Goal: Transaction & Acquisition: Purchase product/service

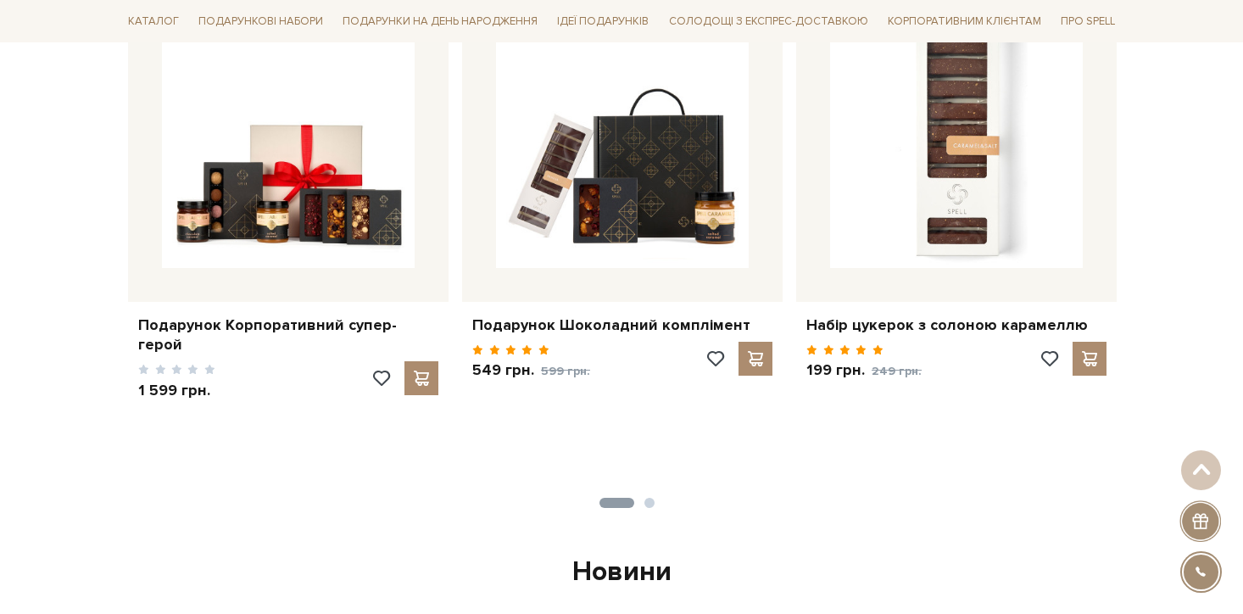
scroll to position [1669, 0]
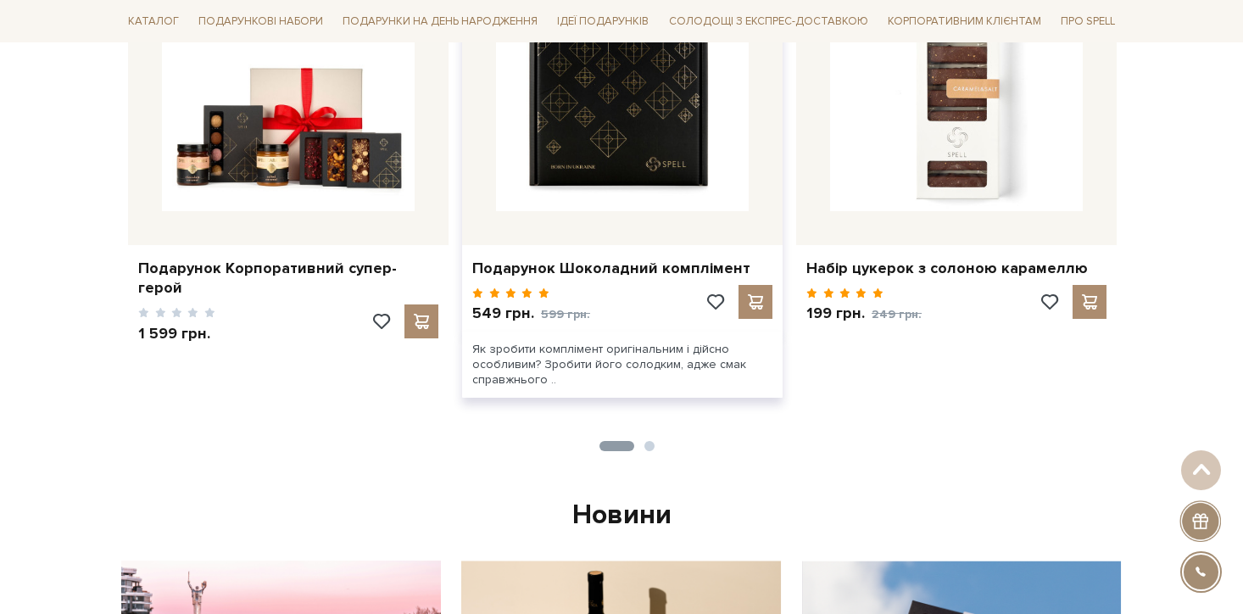
click at [661, 159] on img at bounding box center [622, 84] width 253 height 253
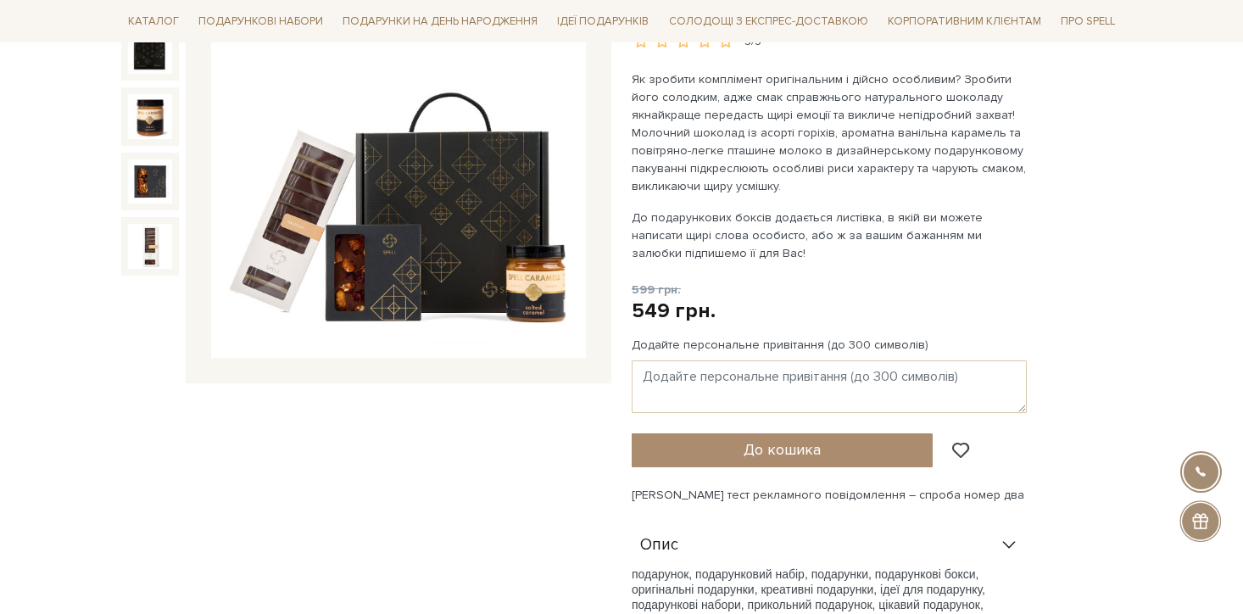
scroll to position [465, 0]
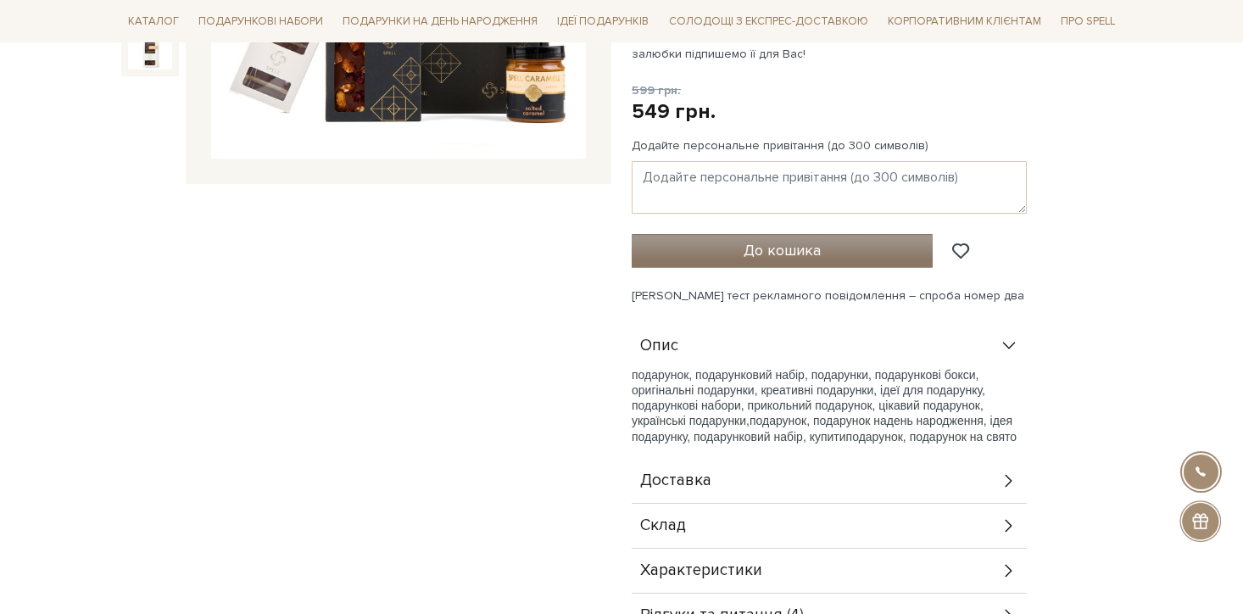
click at [763, 257] on span "До кошика" at bounding box center [782, 250] width 77 height 19
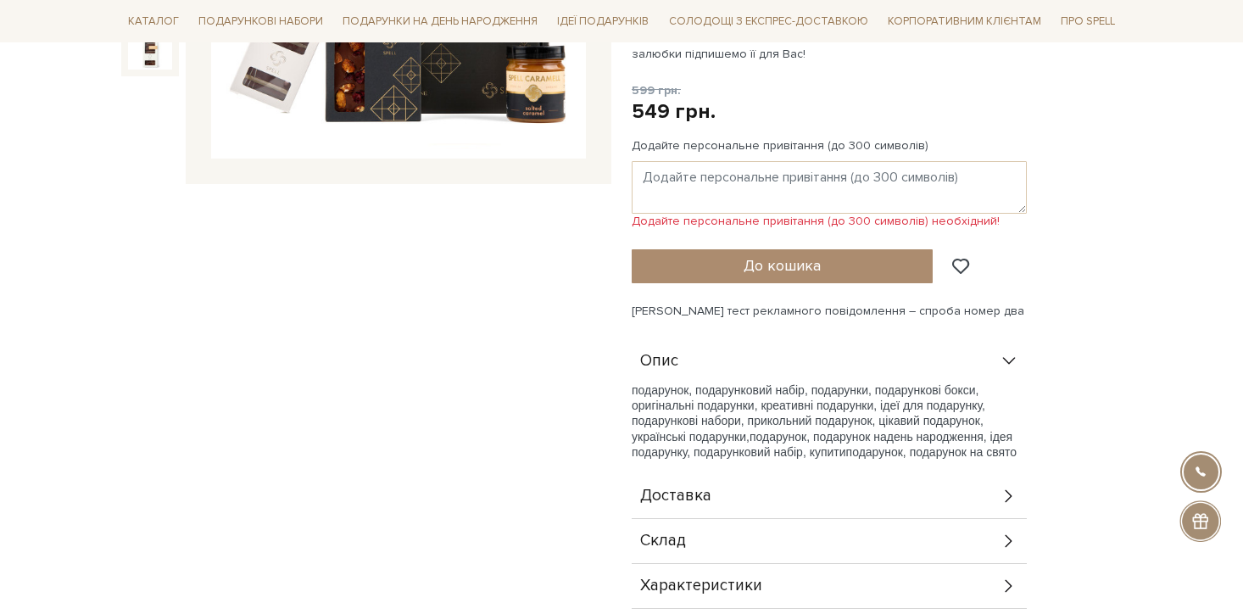
scroll to position [0, 0]
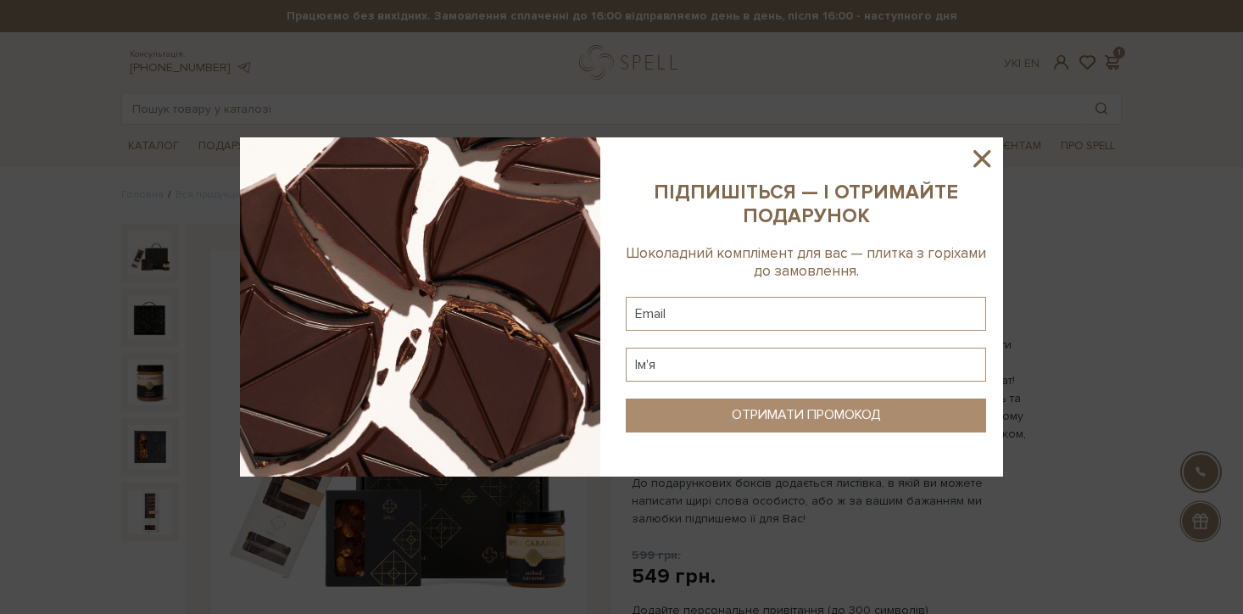
click at [979, 157] on icon at bounding box center [981, 158] width 17 height 17
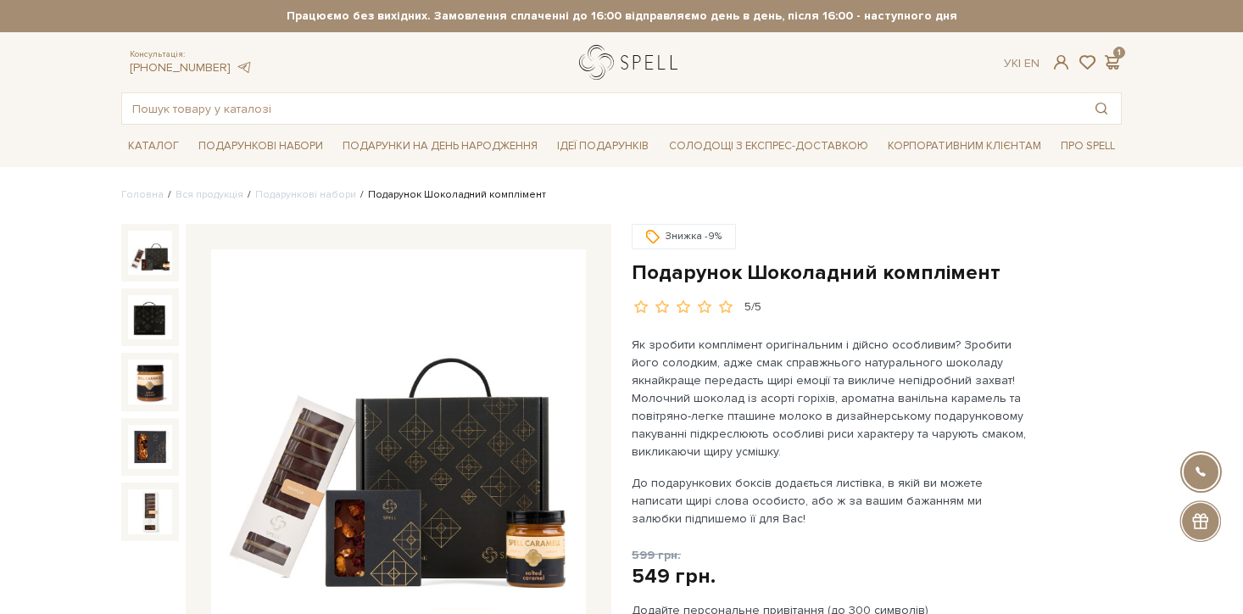
click at [637, 55] on link "logo" at bounding box center [632, 62] width 106 height 35
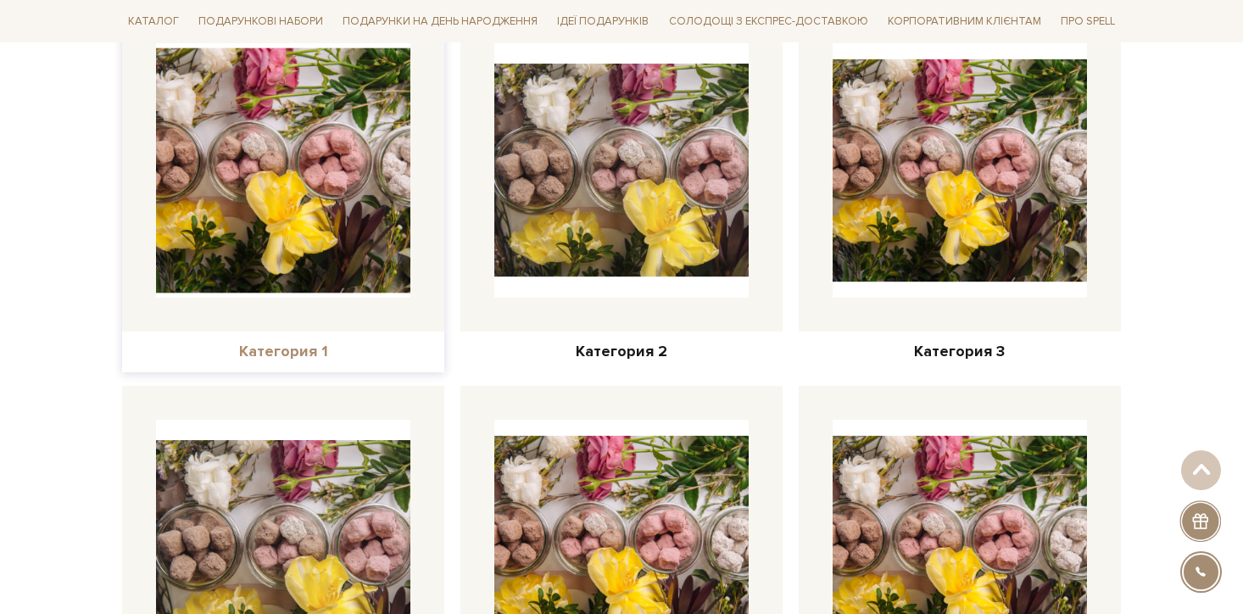
scroll to position [1010, 0]
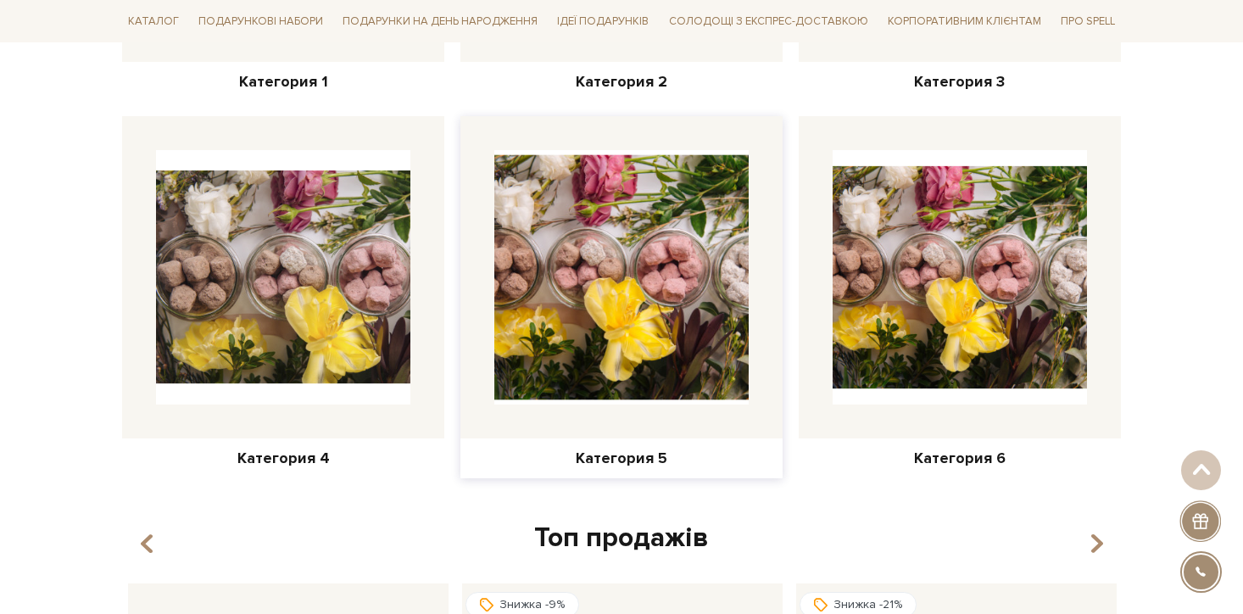
click at [616, 359] on img at bounding box center [622, 277] width 280 height 280
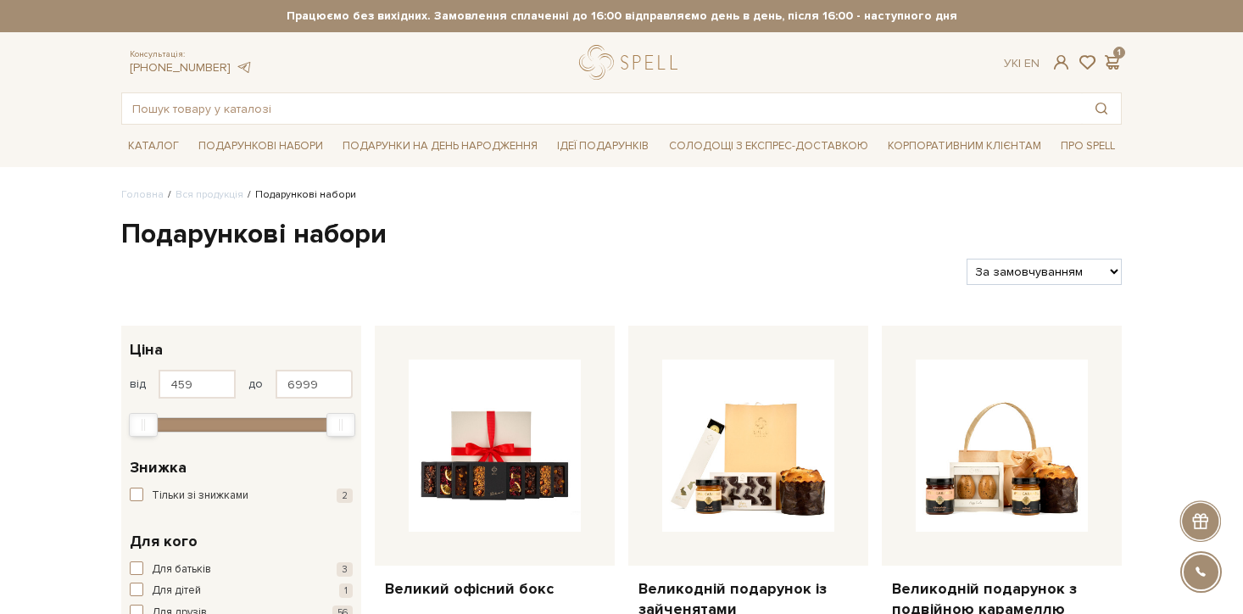
scroll to position [346, 0]
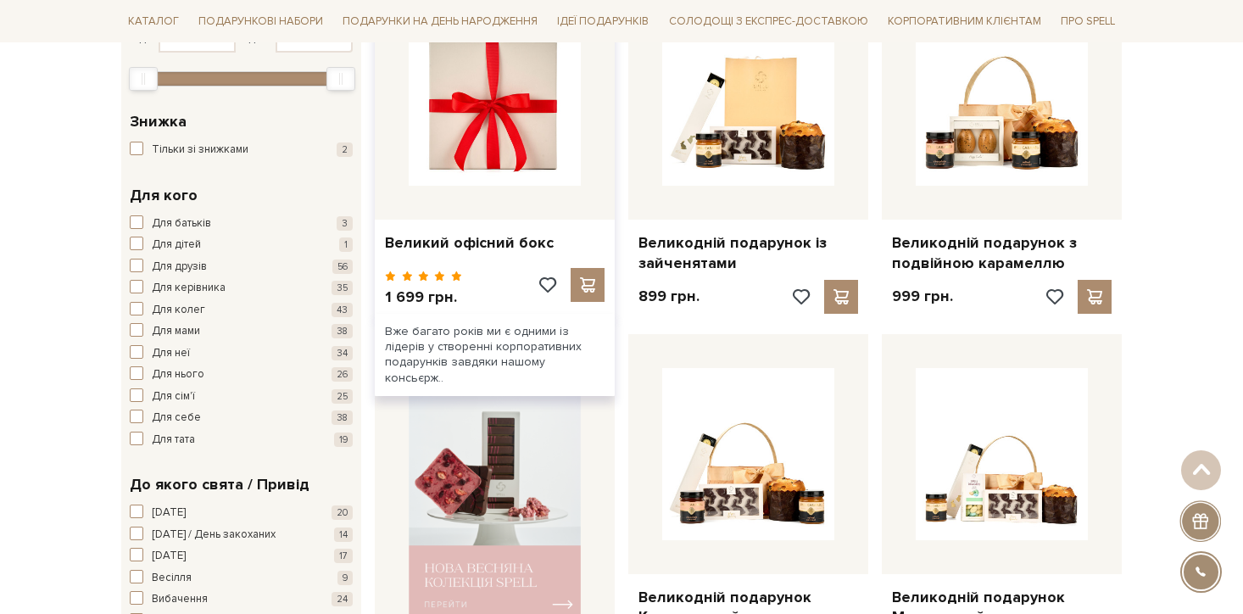
click at [542, 138] on img at bounding box center [495, 100] width 172 height 172
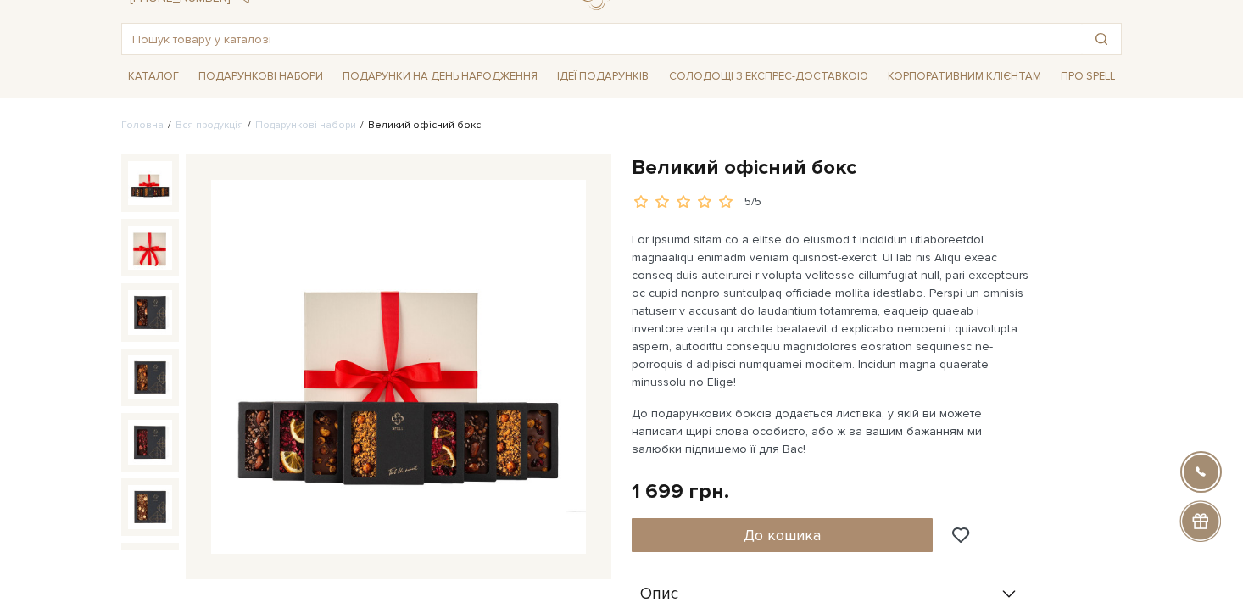
scroll to position [547, 0]
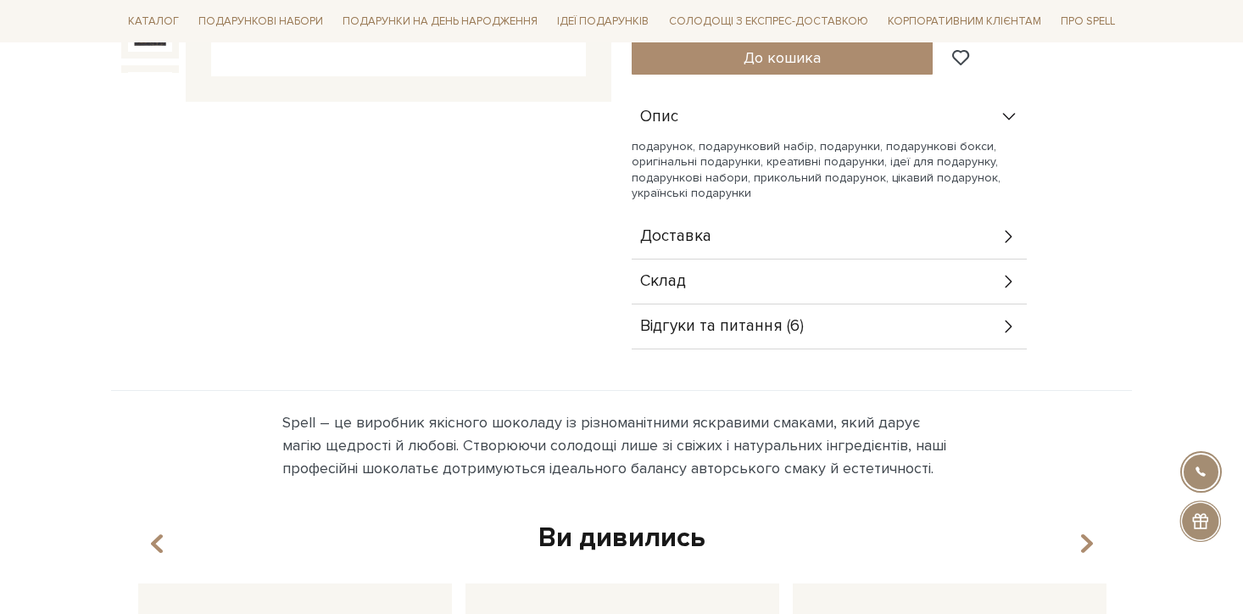
click at [703, 328] on span "Відгуки та питання (6)" at bounding box center [722, 326] width 164 height 15
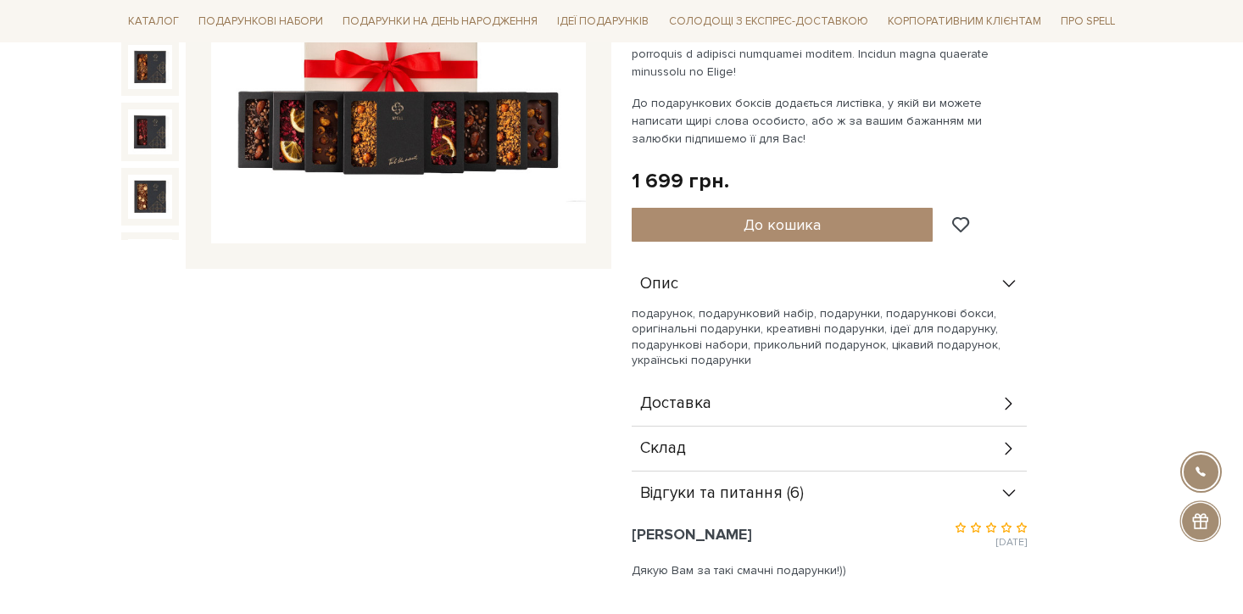
scroll to position [0, 0]
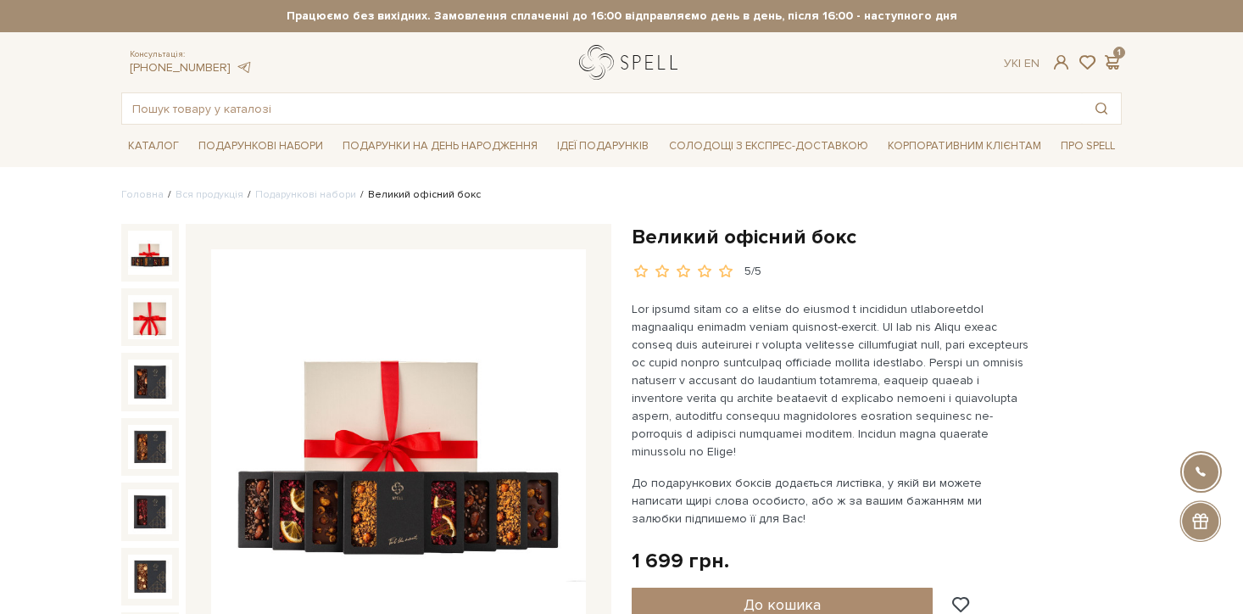
click at [627, 51] on link "logo" at bounding box center [632, 62] width 106 height 35
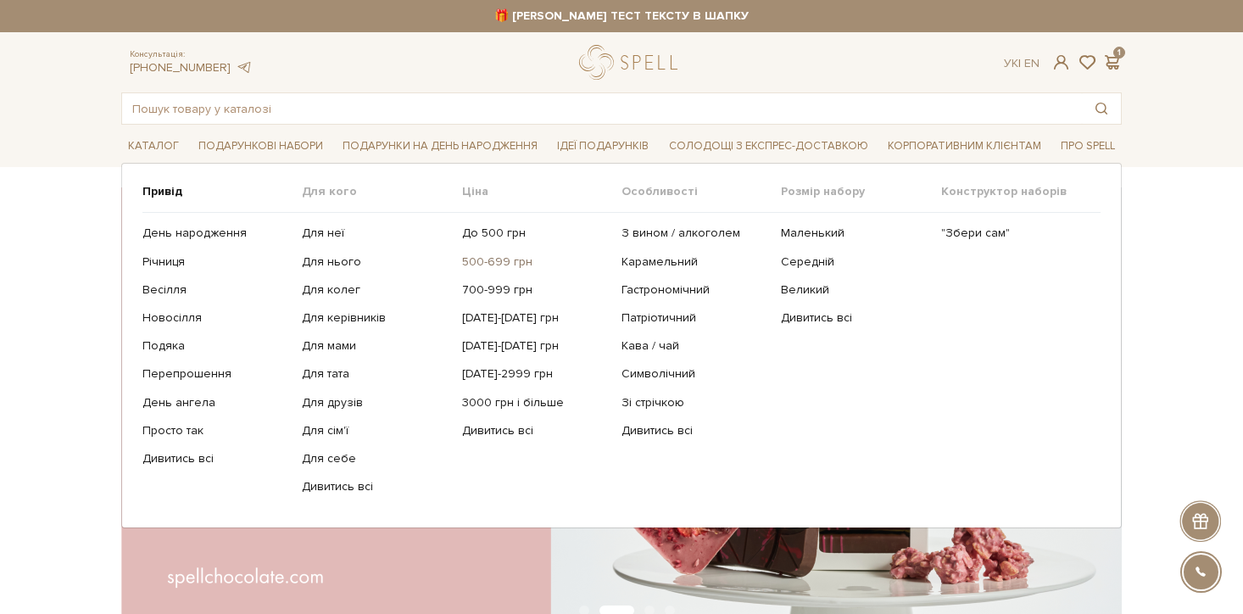
click at [496, 258] on link "500-699 грн" at bounding box center [535, 261] width 147 height 15
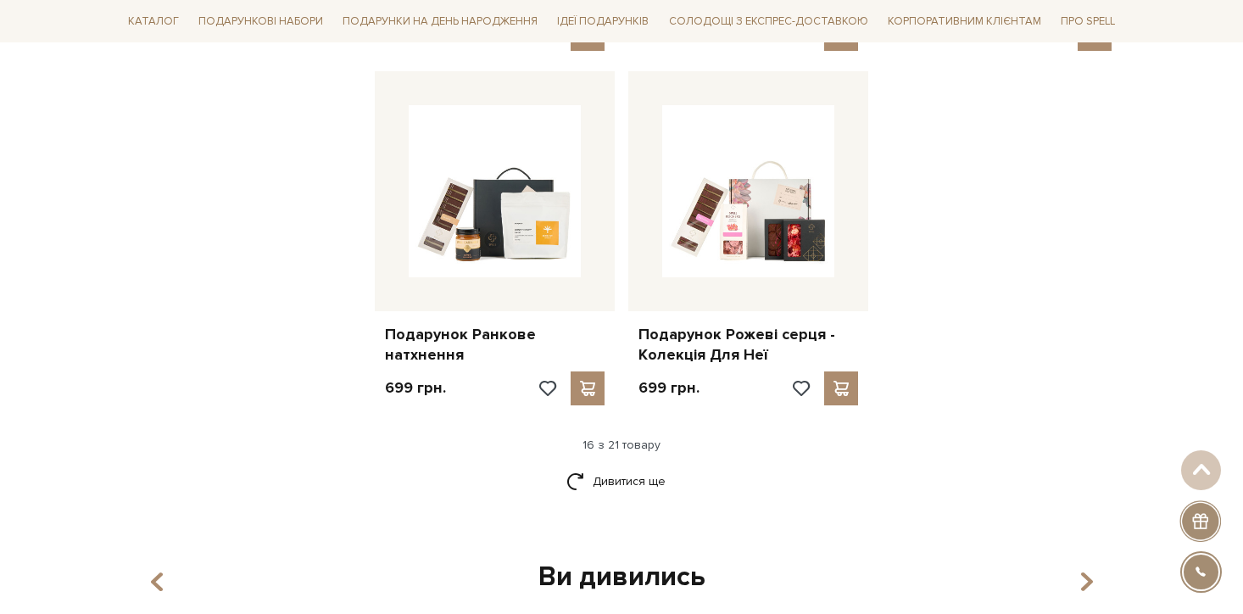
scroll to position [2090, 0]
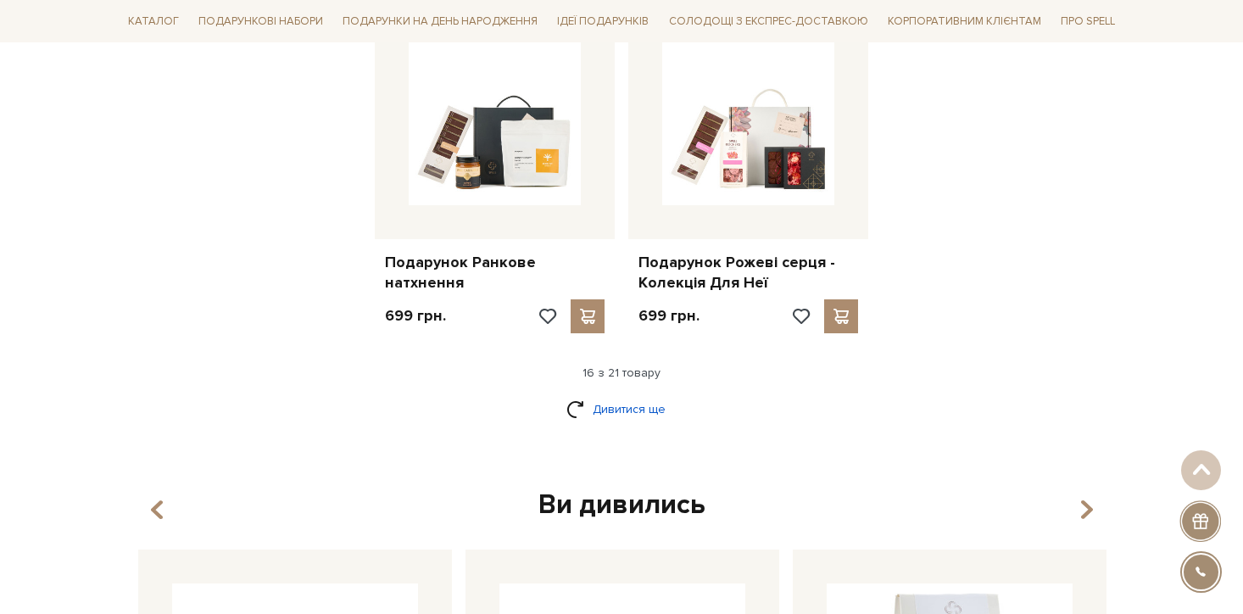
click at [623, 394] on link "Дивитися ще" at bounding box center [621, 409] width 110 height 30
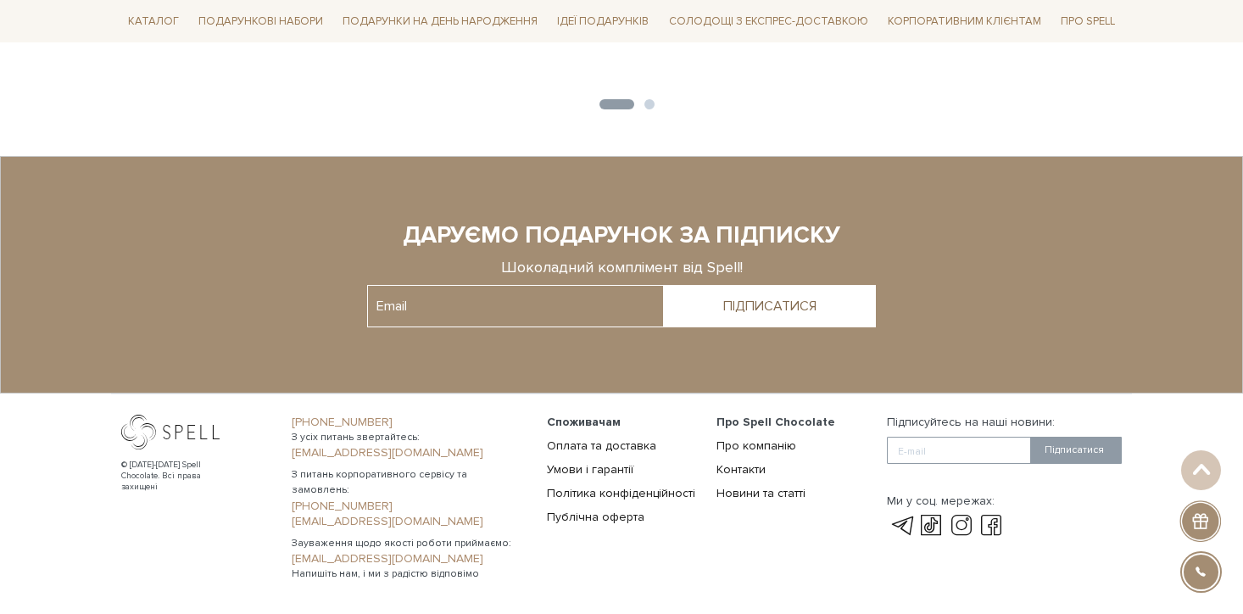
scroll to position [3721, 0]
